Goal: Task Accomplishment & Management: Manage account settings

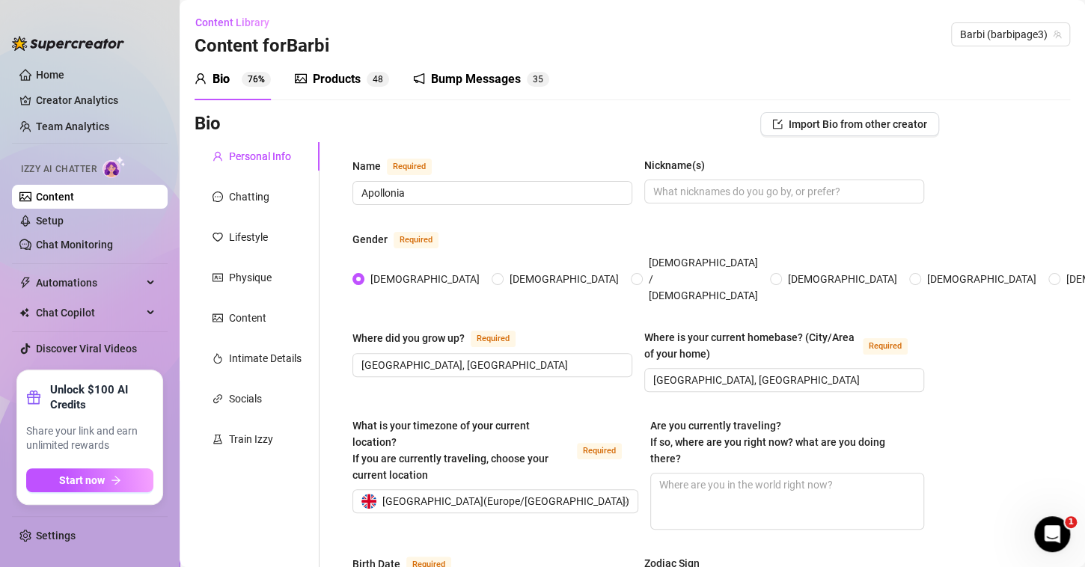
click at [68, 198] on link "Content" at bounding box center [55, 197] width 38 height 12
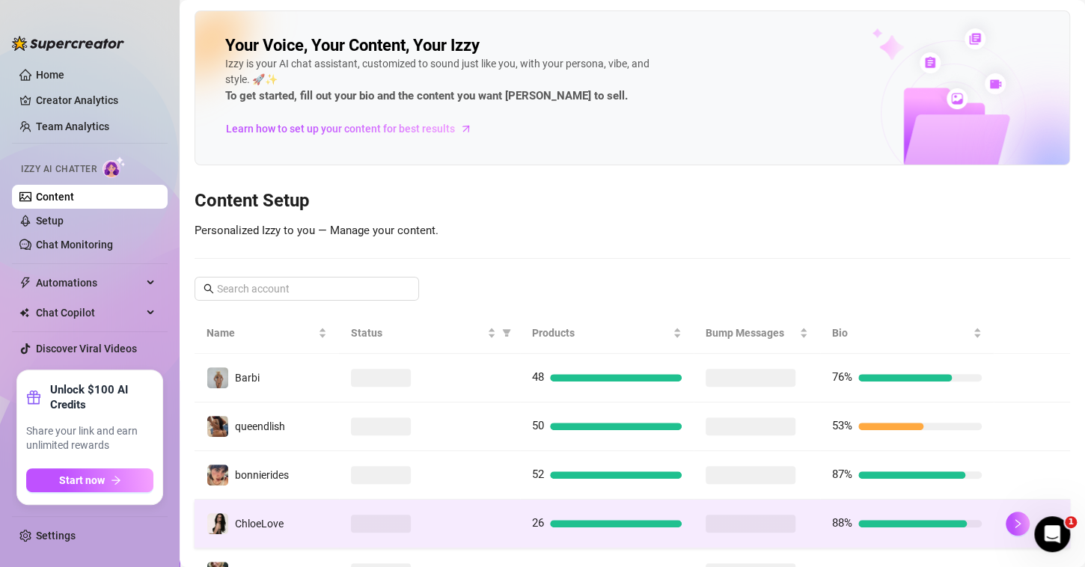
click at [261, 521] on span "ChloeLove" at bounding box center [259, 524] width 49 height 12
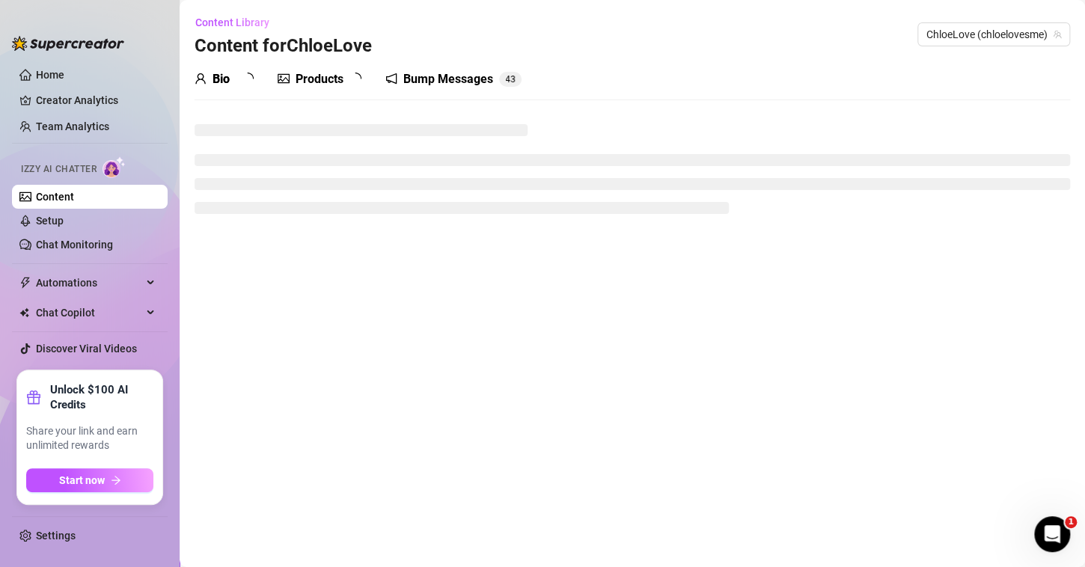
click at [261, 521] on main "Content Library Content for ChloeLove ChloeLove (chloelovesme) Bio Products Bum…" at bounding box center [633, 283] width 906 height 567
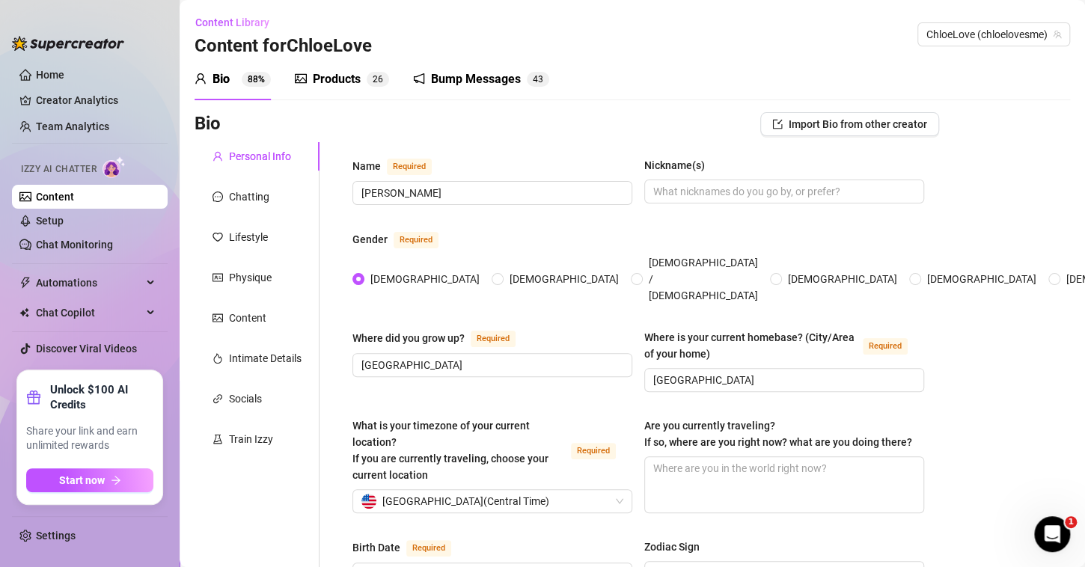
radio input "true"
type input "May 28th, 1999"
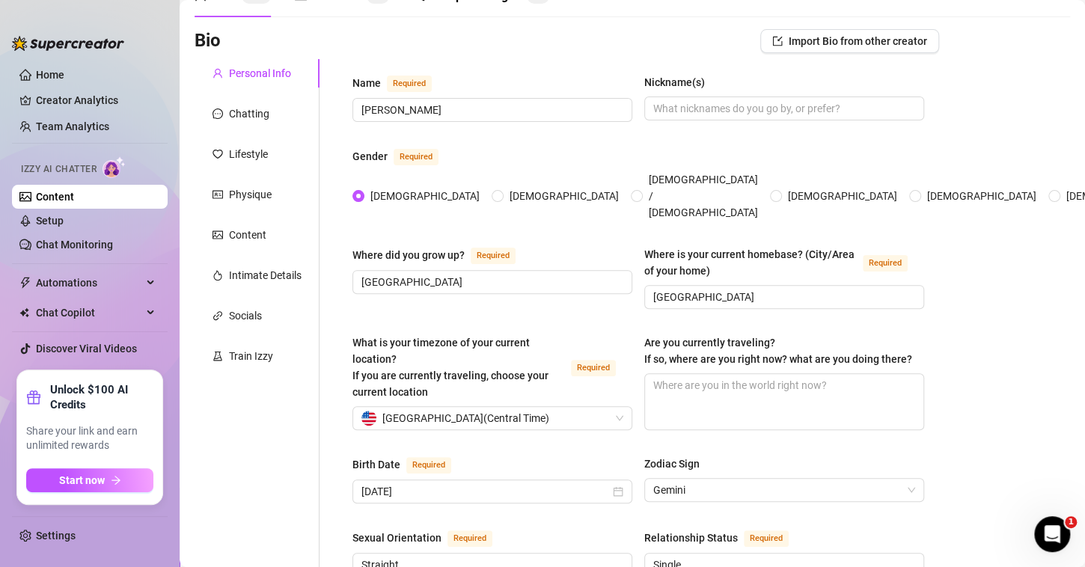
scroll to position [97, 0]
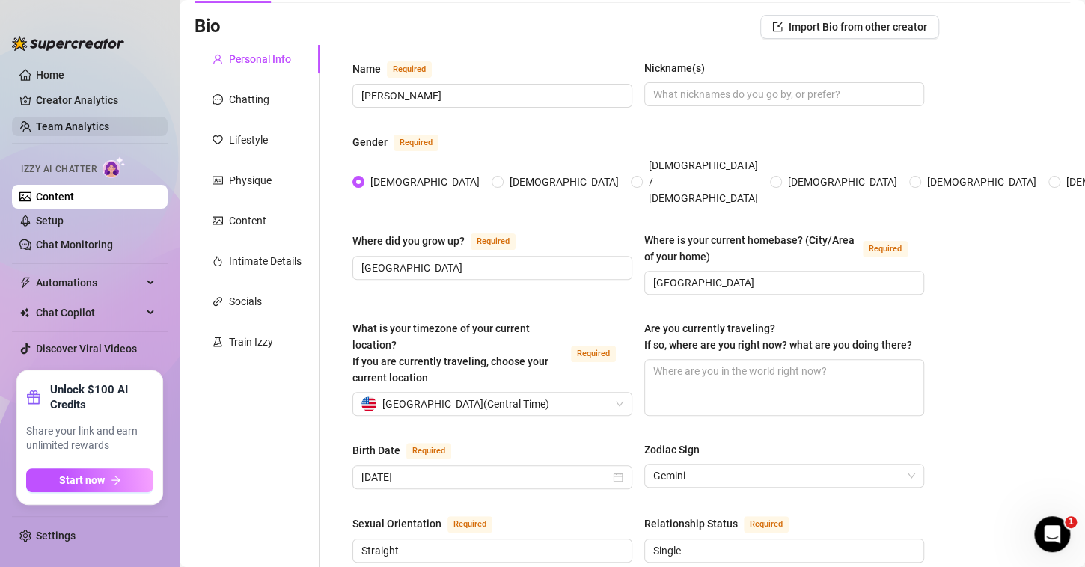
click at [74, 122] on link "Team Analytics" at bounding box center [72, 126] width 73 height 12
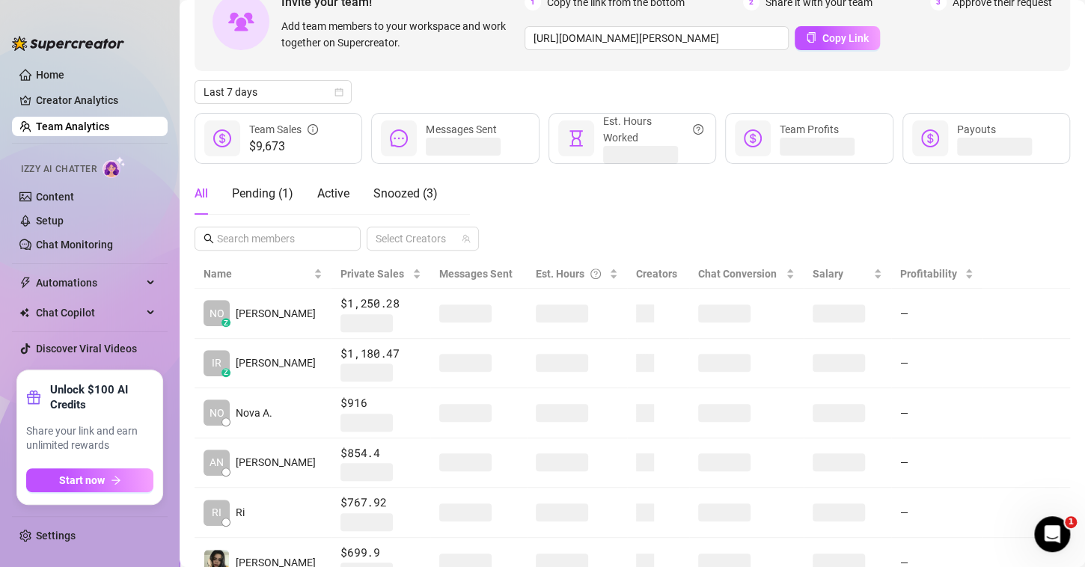
click at [354, 192] on div "All Pending ( 1 ) Active Snoozed ( 3 )" at bounding box center [316, 194] width 243 height 42
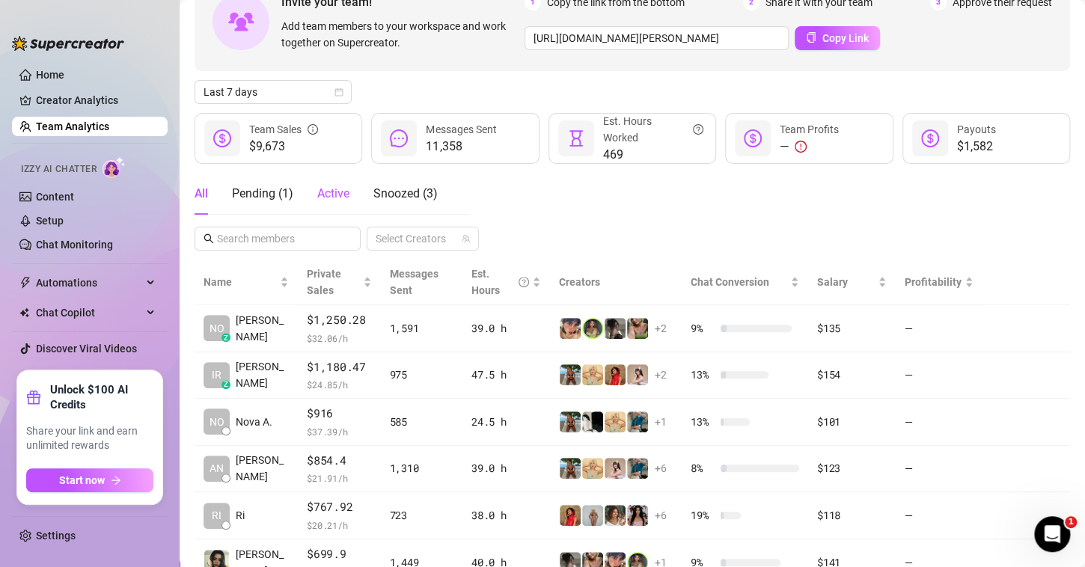
click at [340, 193] on span "Active" at bounding box center [333, 193] width 32 height 14
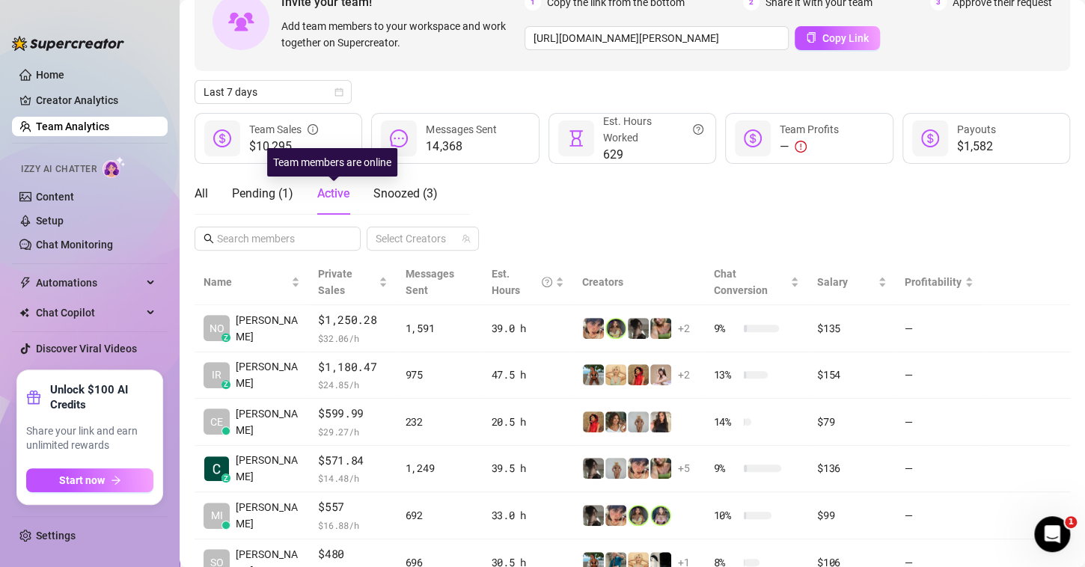
click at [335, 197] on span "Active" at bounding box center [333, 193] width 32 height 14
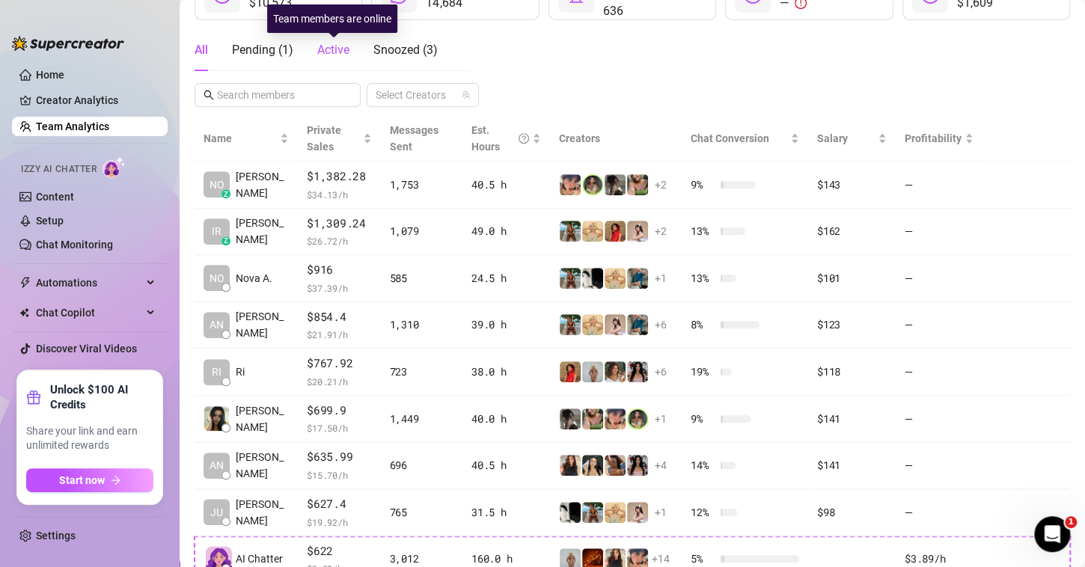
click at [334, 49] on span "Active" at bounding box center [333, 50] width 32 height 14
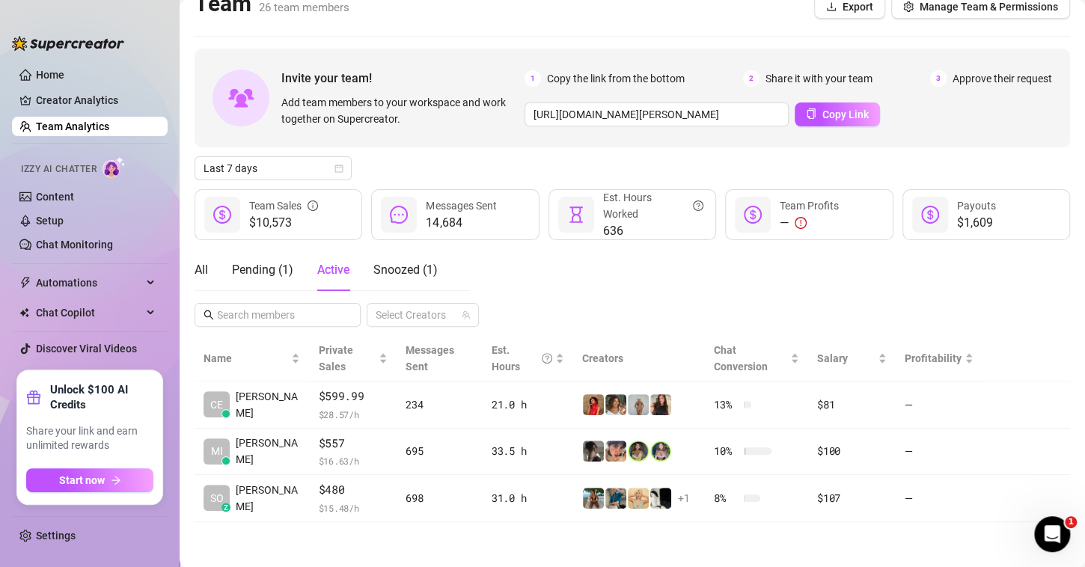
scroll to position [19, 0]
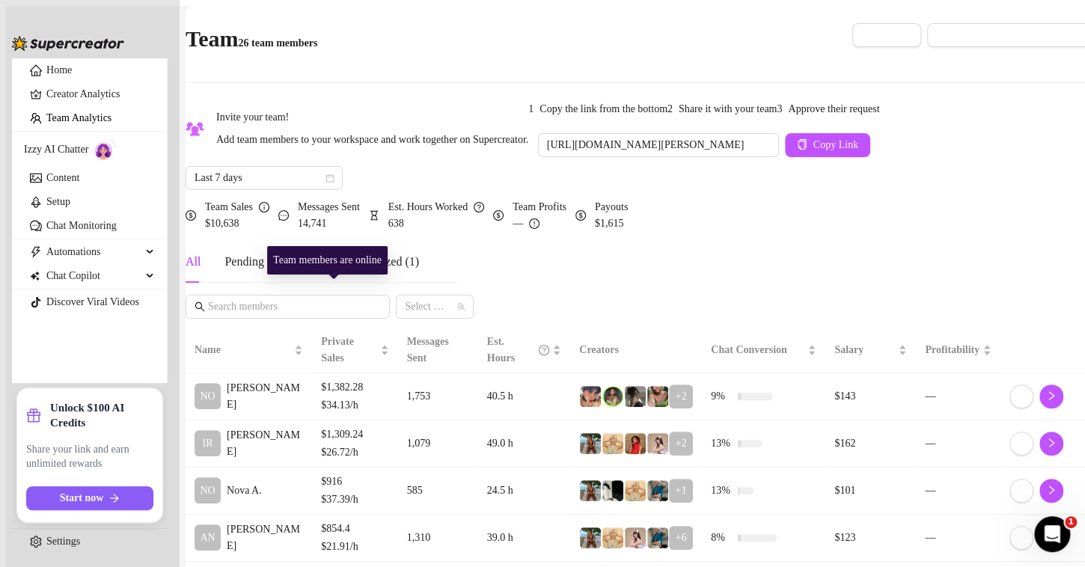
click at [327, 268] on span "Active" at bounding box center [321, 261] width 32 height 13
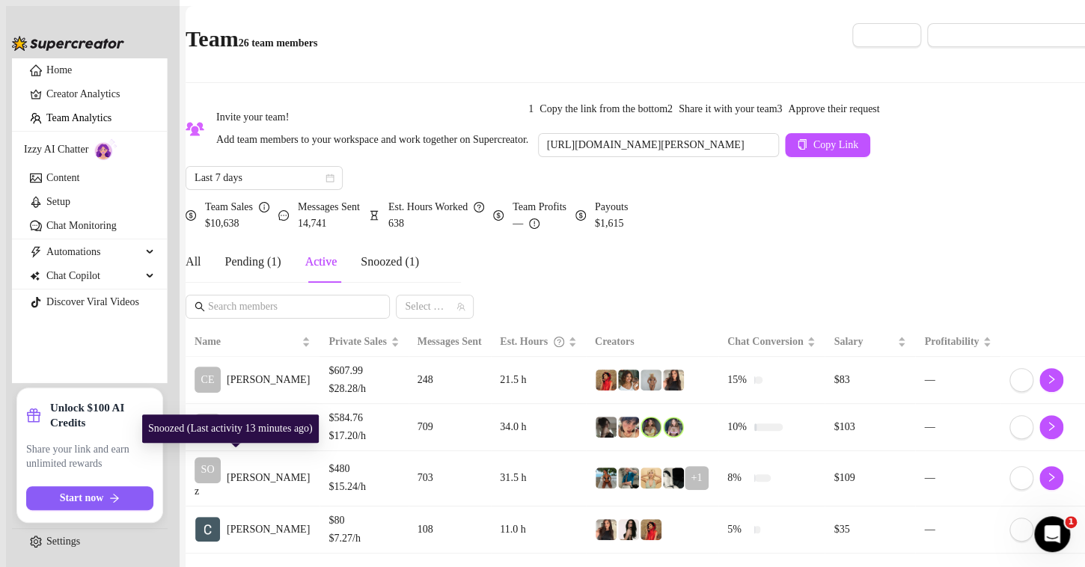
scroll to position [66, 0]
